Goal: Task Accomplishment & Management: Use online tool/utility

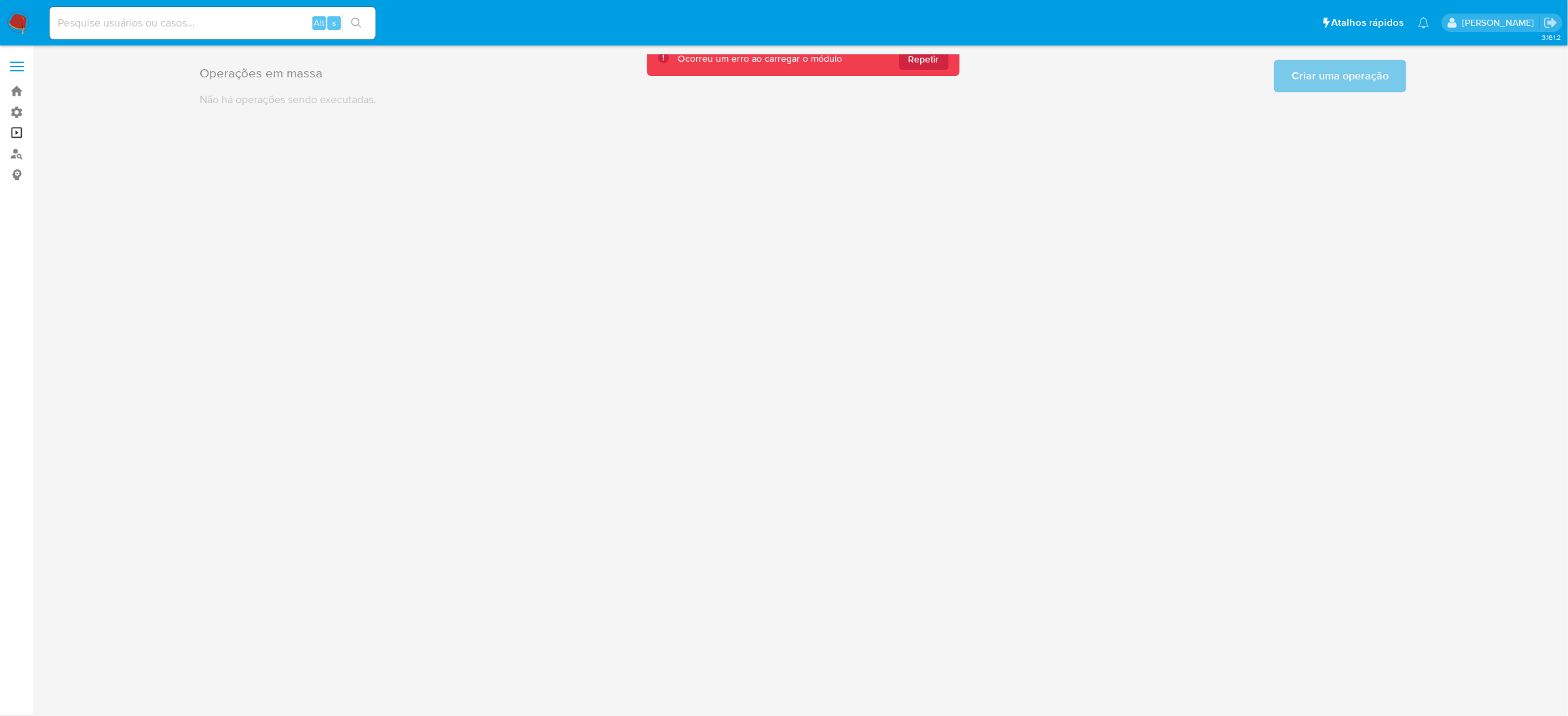
click at [0, 123] on link "Operações em massa" at bounding box center [81, 133] width 162 height 21
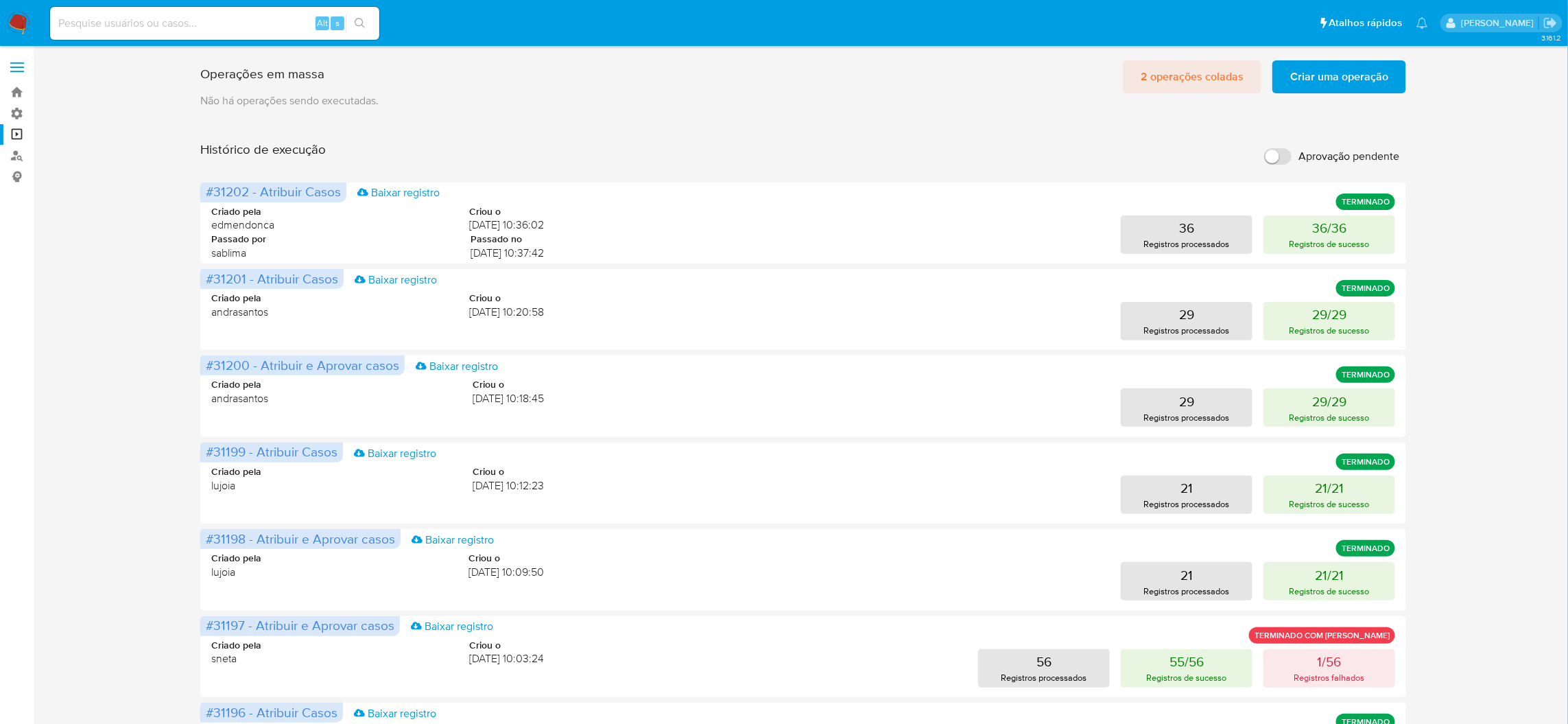
click at [1220, 71] on span "2 operações coladas" at bounding box center [1192, 77] width 103 height 30
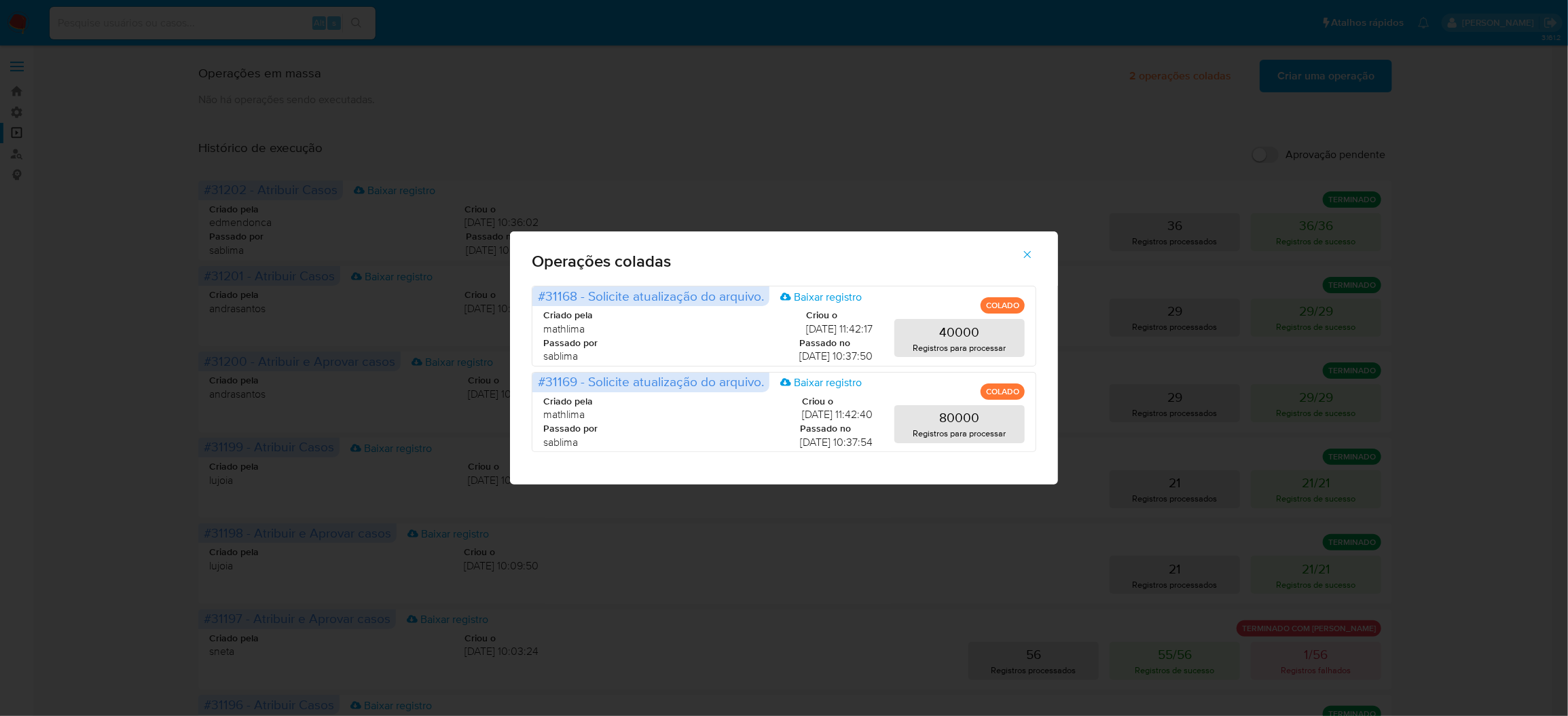
click at [1263, 151] on div "Operações coladas #31168 - Solicite atualização do arquivo. Baixar registro COL…" at bounding box center [784, 358] width 1568 height 716
click at [1022, 269] on span "button" at bounding box center [1028, 255] width 12 height 30
